Goal: Check status

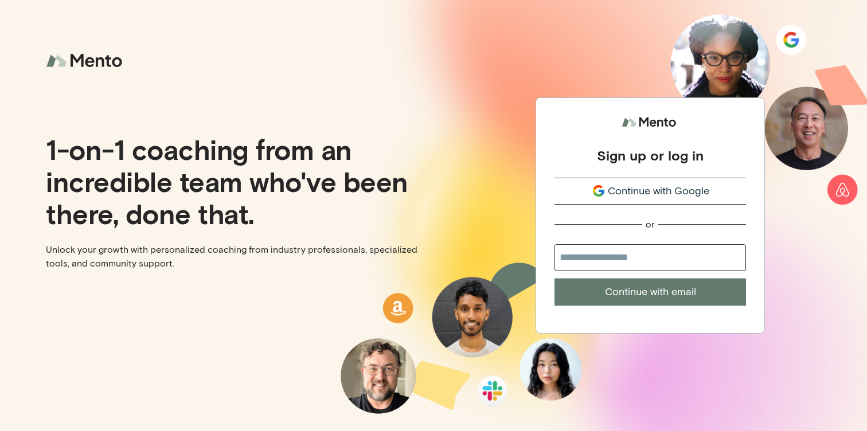
click at [635, 195] on span "Continue with Google" at bounding box center [658, 190] width 101 height 15
click at [623, 188] on span "Continue with Google" at bounding box center [658, 190] width 101 height 15
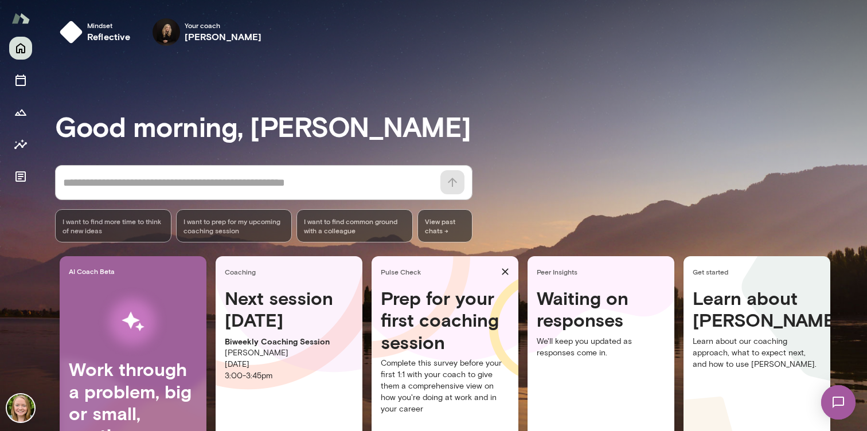
click at [606, 325] on h4 "Waiting on responses" at bounding box center [601, 309] width 128 height 44
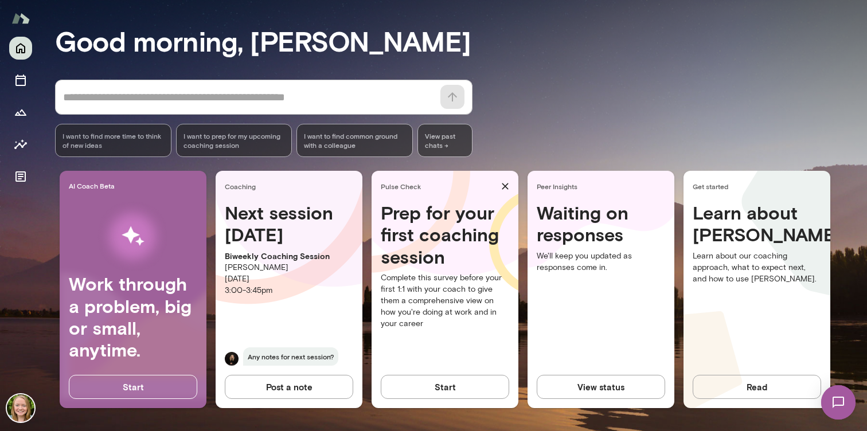
click at [600, 384] on button "View status" at bounding box center [601, 387] width 128 height 24
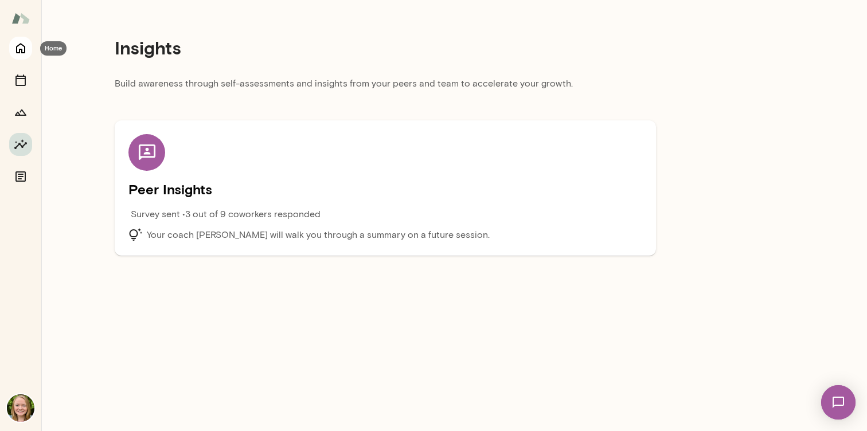
click at [28, 52] on button "Home" at bounding box center [20, 48] width 23 height 23
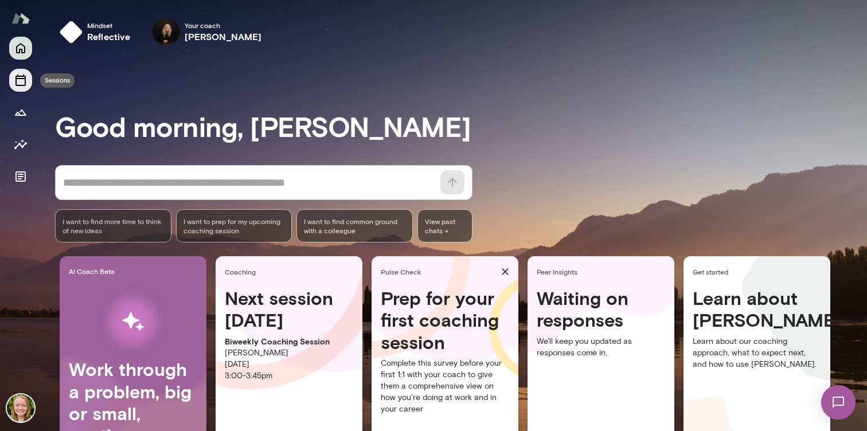
click at [24, 81] on icon "Sessions" at bounding box center [21, 80] width 14 height 14
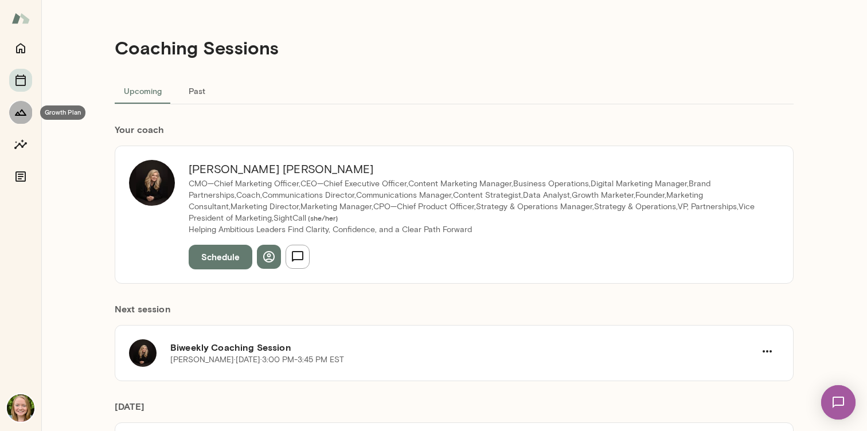
click at [22, 119] on button "Growth Plan" at bounding box center [20, 112] width 23 height 23
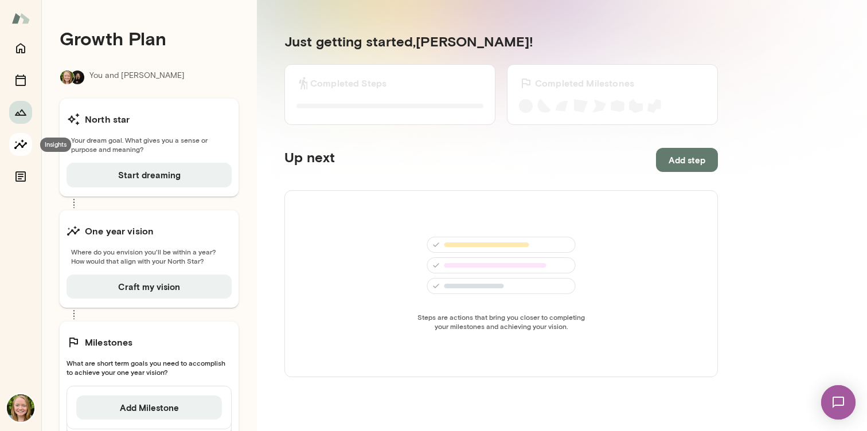
click at [28, 144] on button "Insights" at bounding box center [20, 144] width 23 height 23
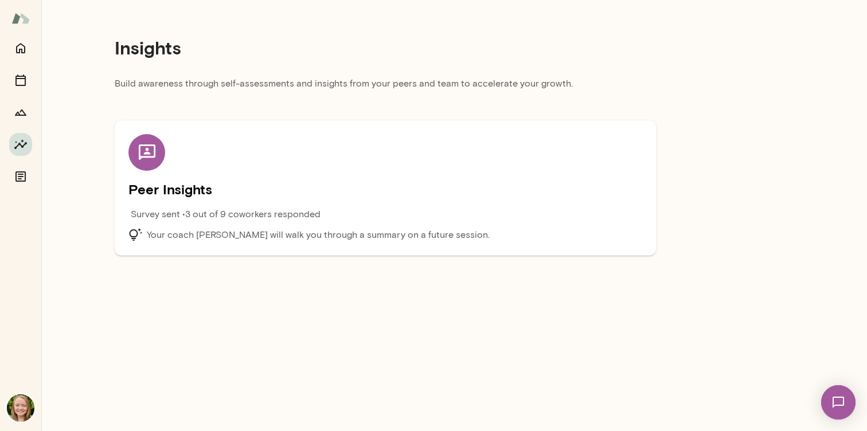
click at [13, 165] on div at bounding box center [20, 112] width 23 height 151
click at [16, 174] on icon "Documents" at bounding box center [20, 176] width 10 height 10
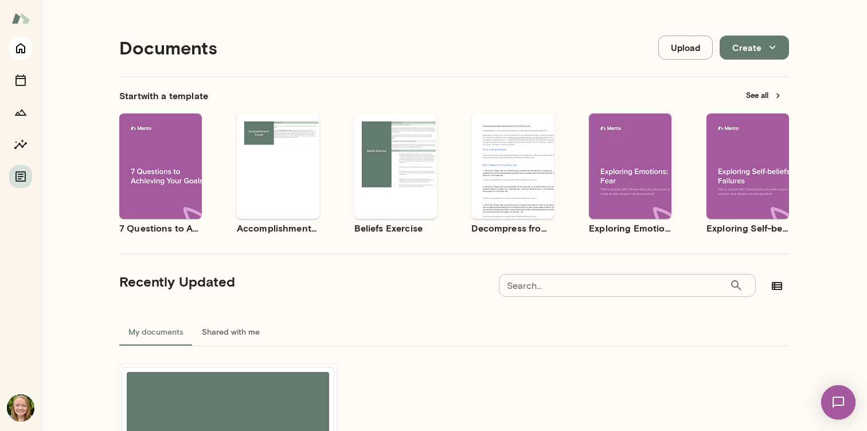
click at [21, 58] on button "Home" at bounding box center [20, 48] width 23 height 23
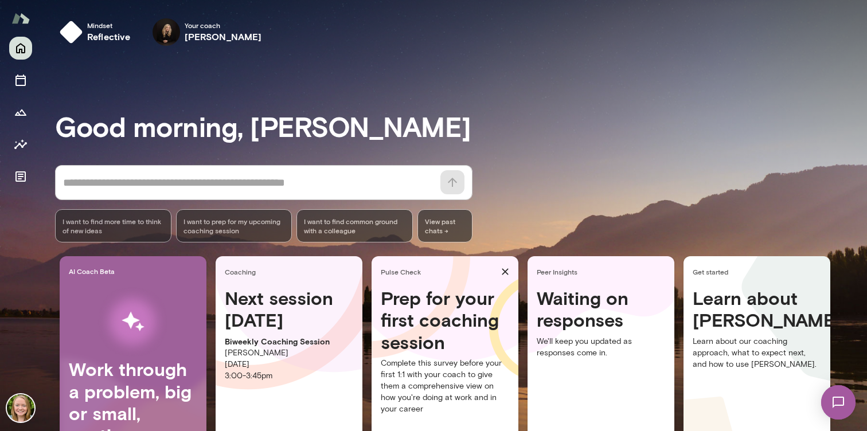
scroll to position [85, 0]
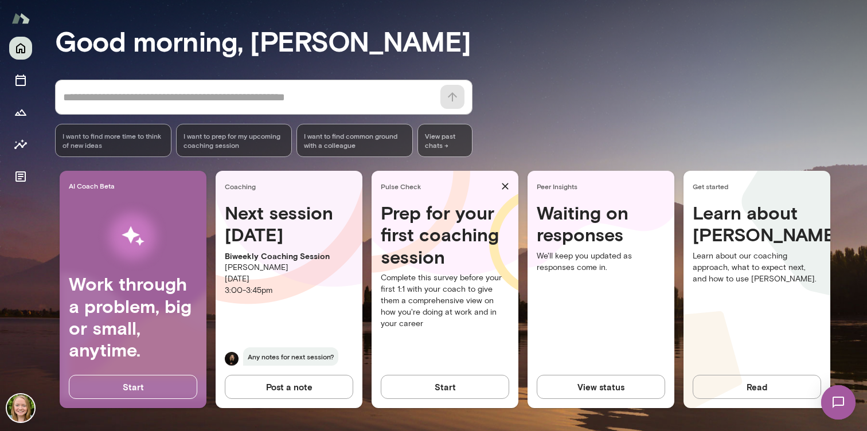
click at [609, 385] on button "View status" at bounding box center [601, 387] width 128 height 24
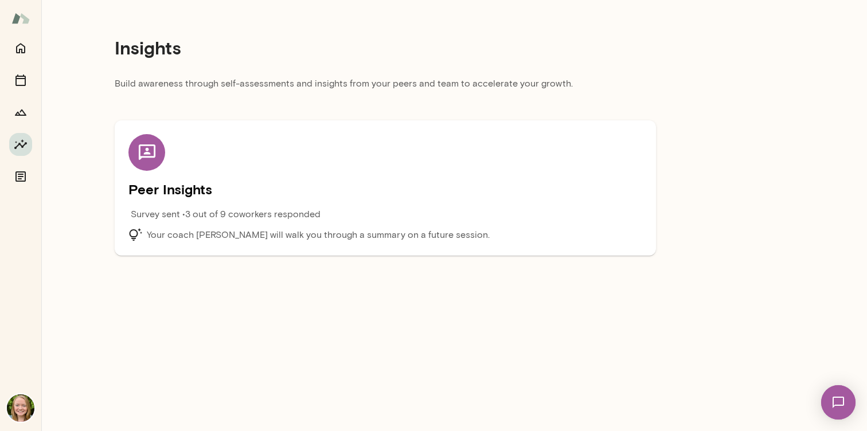
click at [224, 215] on p "Survey sent • 3 out of 9 coworkers responded" at bounding box center [226, 215] width 190 height 14
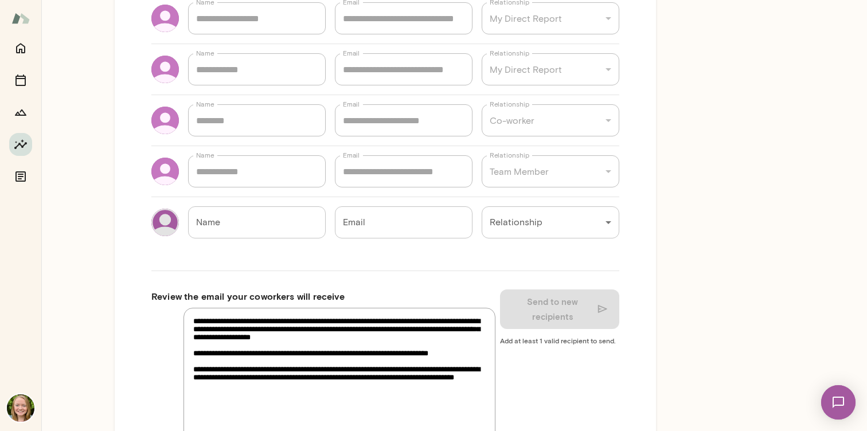
scroll to position [399, 0]
